Goal: Task Accomplishment & Management: Use online tool/utility

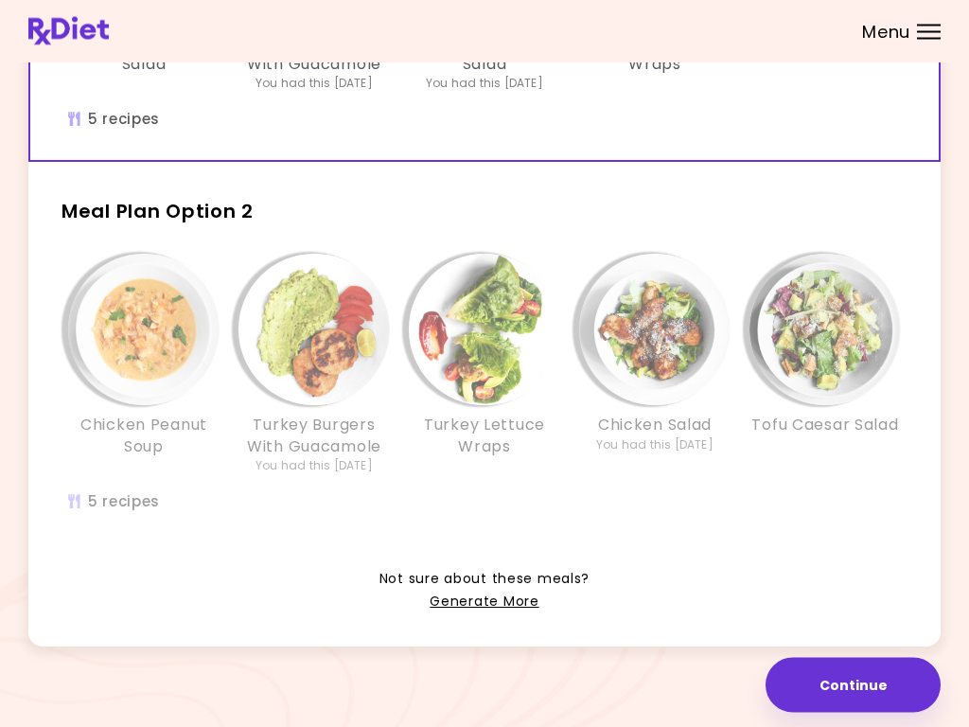
scroll to position [354, 0]
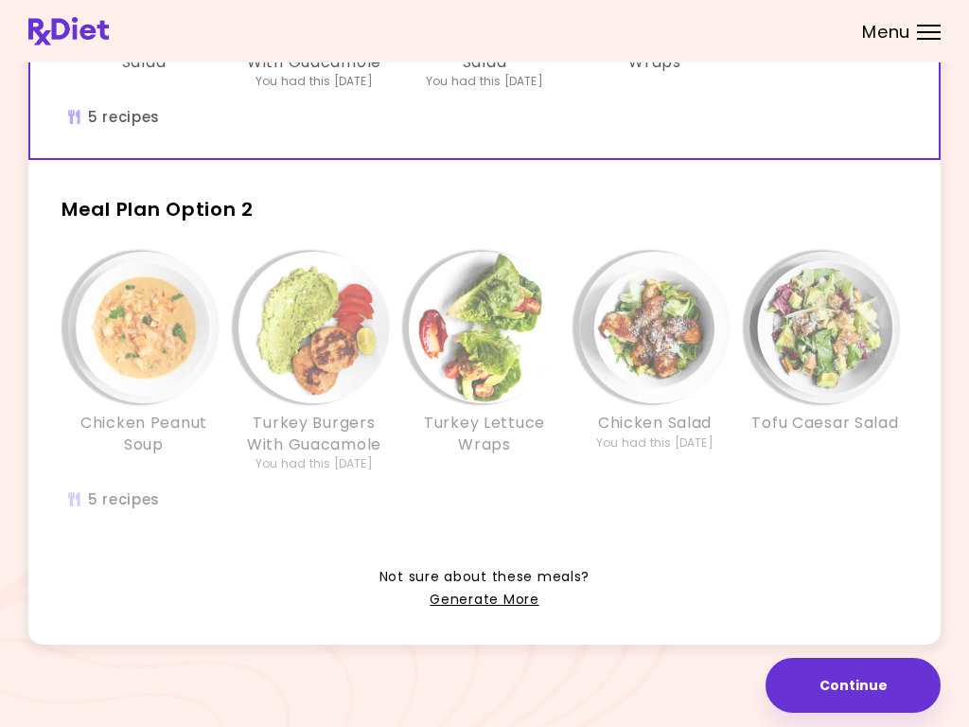
click at [811, 577] on div "Not sure about these meals? Generate More" at bounding box center [484, 576] width 913 height 69
click at [673, 537] on div "Chicken Peanut Soup Turkey Burgers With Guacamole You had this [DATE] [GEOGRAPH…" at bounding box center [484, 391] width 909 height 298
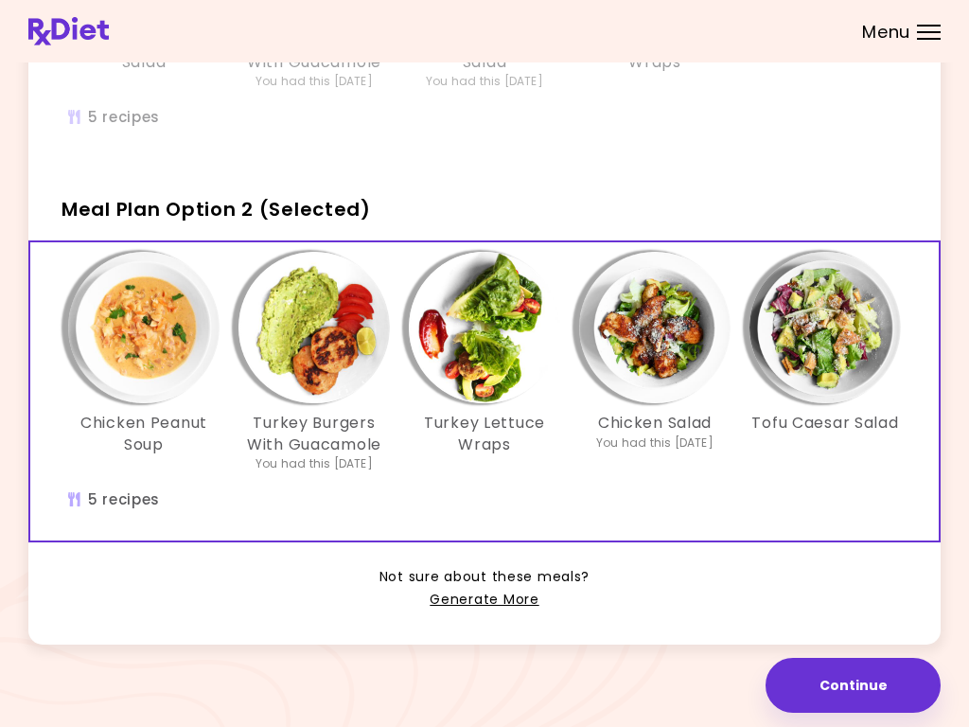
click at [855, 328] on img "Info - Tofu Caesar Salad - Meal Plan Option 2 (Selected)" at bounding box center [825, 327] width 151 height 151
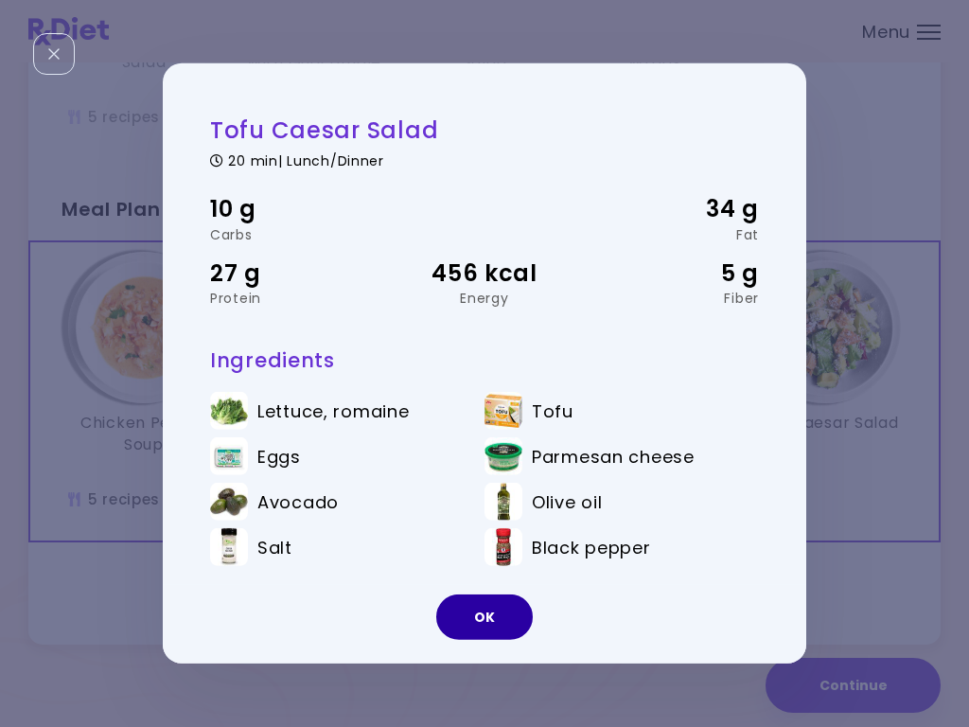
click at [488, 602] on button "OK" at bounding box center [484, 617] width 97 height 45
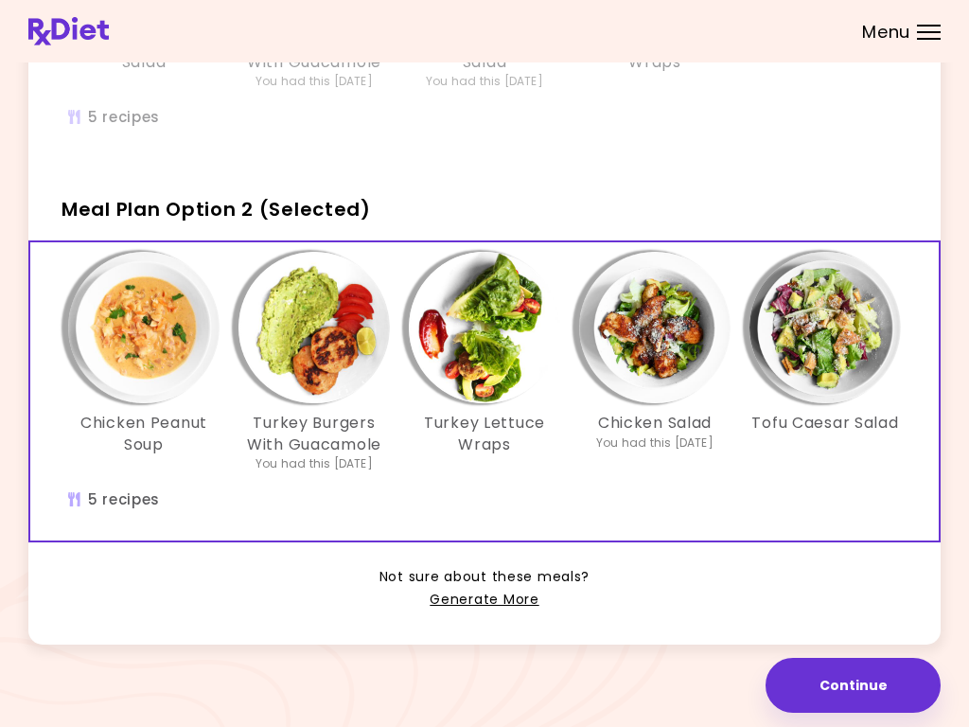
click at [827, 336] on img "Info - Tofu Caesar Salad - Meal Plan Option 2 (Selected)" at bounding box center [825, 327] width 151 height 151
click at [465, 603] on link "Generate More" at bounding box center [484, 600] width 109 height 23
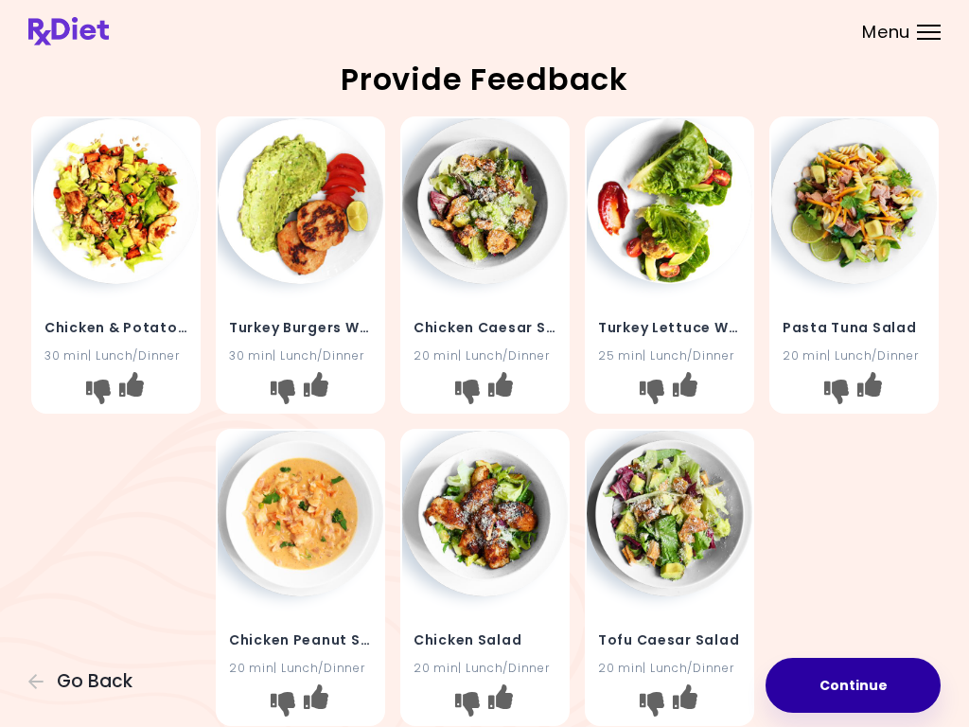
click at [833, 681] on button "Continue" at bounding box center [853, 685] width 175 height 55
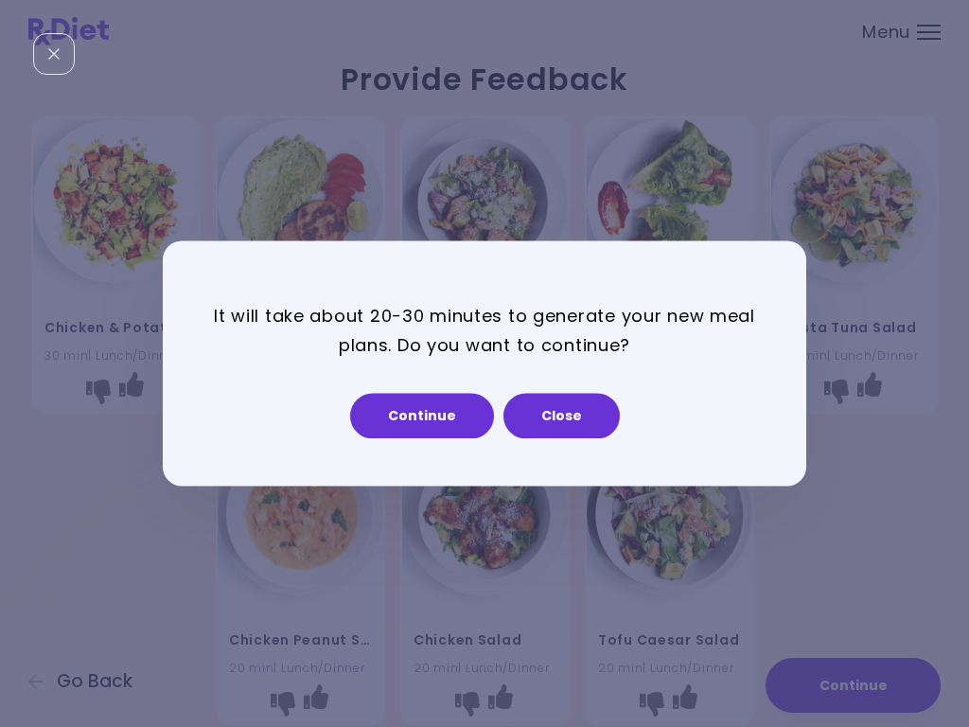
click at [454, 416] on button "Continue" at bounding box center [422, 416] width 144 height 45
